Goal: Check status: Check status

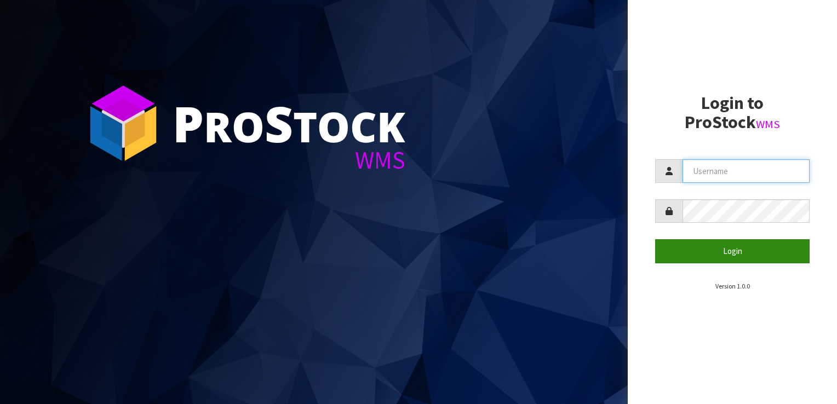
type input "JuicePlus"
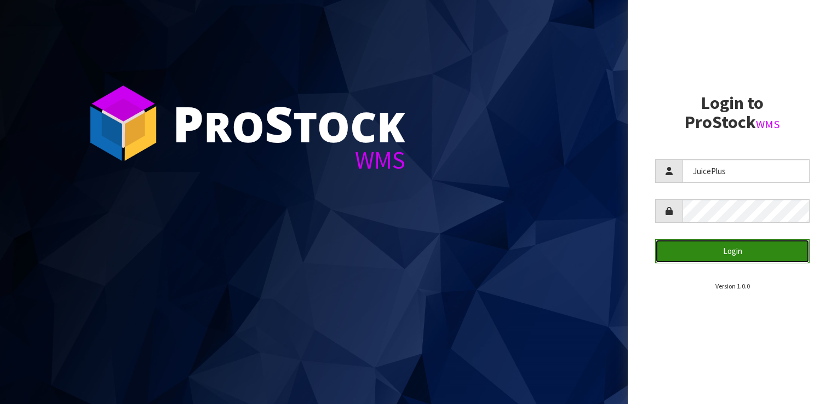
click at [743, 253] on button "Login" at bounding box center [732, 251] width 154 height 24
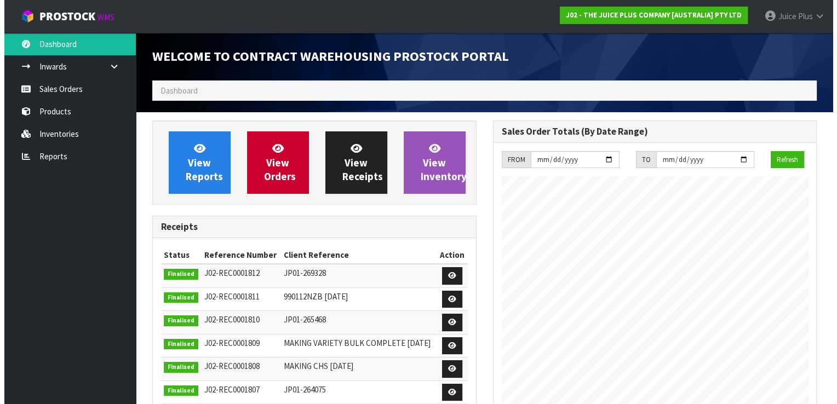
scroll to position [629, 340]
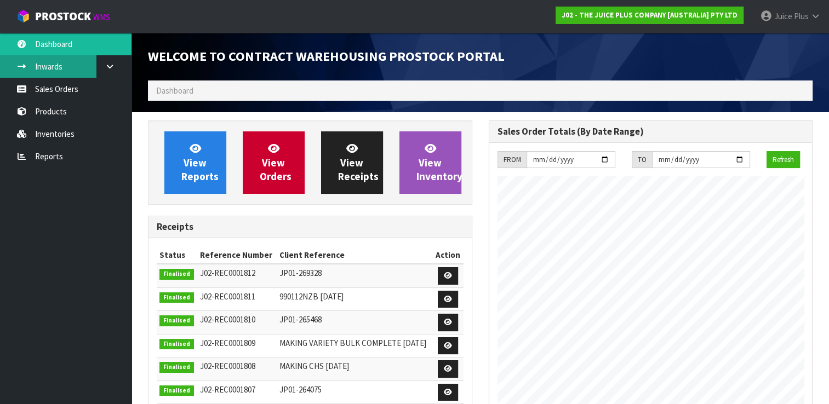
click at [74, 64] on link "Inwards" at bounding box center [65, 66] width 131 height 22
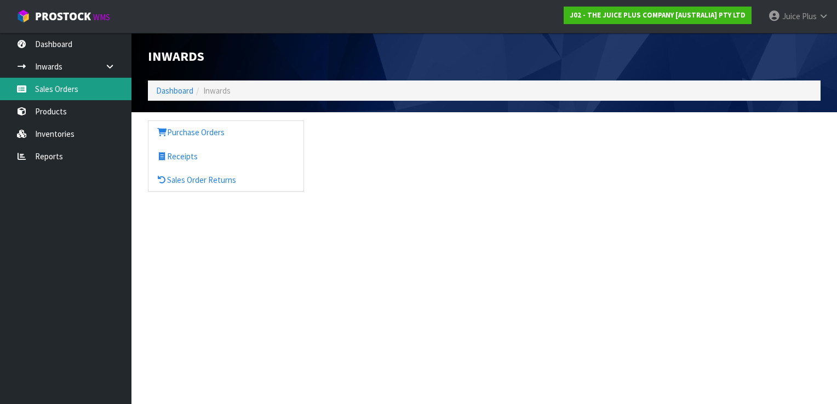
click at [68, 88] on link "Sales Orders" at bounding box center [65, 89] width 131 height 22
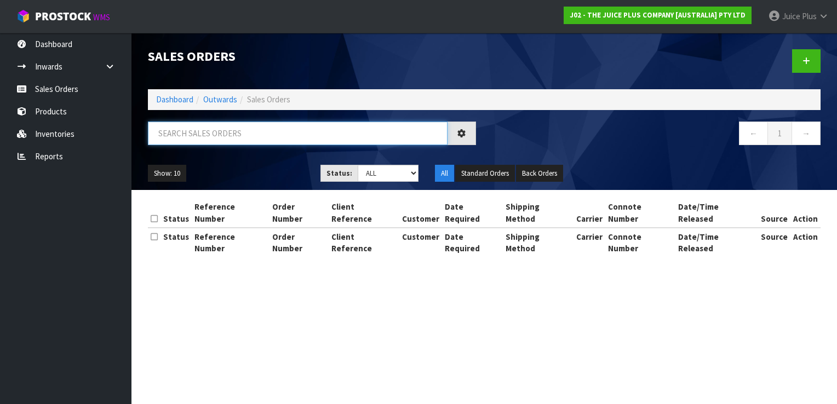
click at [180, 131] on input "text" at bounding box center [298, 134] width 300 height 24
paste input "JP01-269044"
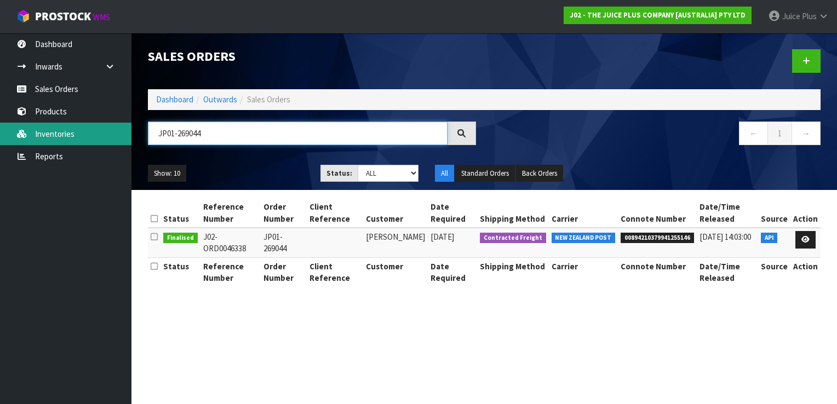
type input "JP01-269044"
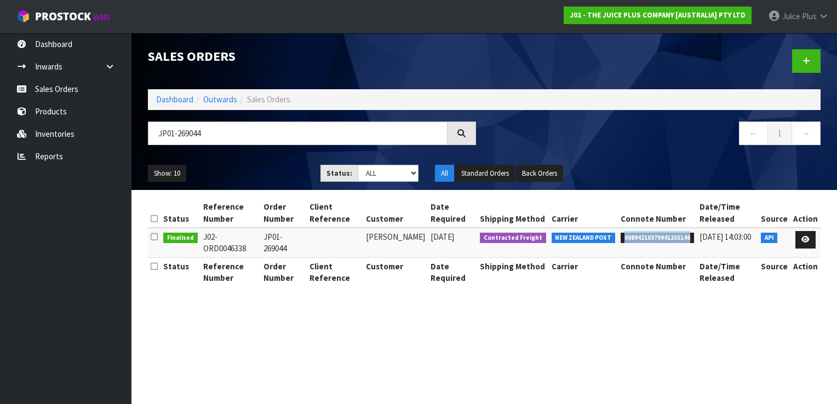
drag, startPoint x: 688, startPoint y: 234, endPoint x: 619, endPoint y: 240, distance: 69.8
click at [620, 240] on span "00894210379941255146" at bounding box center [656, 238] width 73 height 11
drag, startPoint x: 619, startPoint y: 240, endPoint x: 648, endPoint y: 238, distance: 29.1
copy span "00894210379941255146"
